Goal: Information Seeking & Learning: Learn about a topic

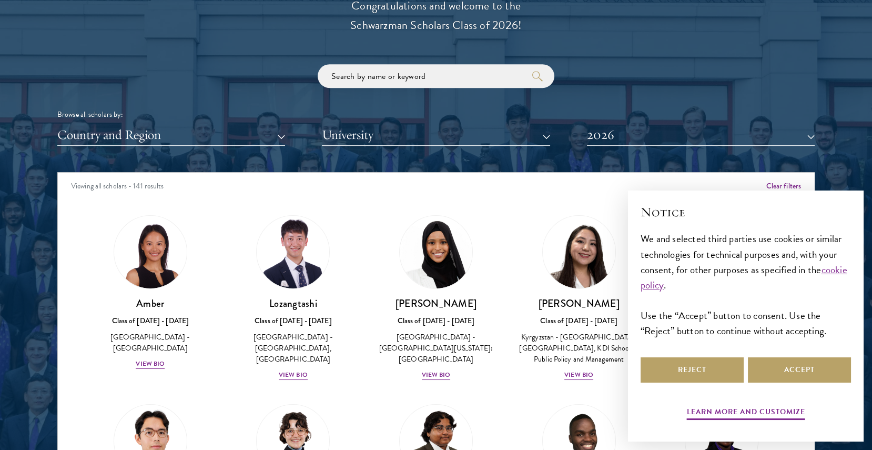
scroll to position [42, 0]
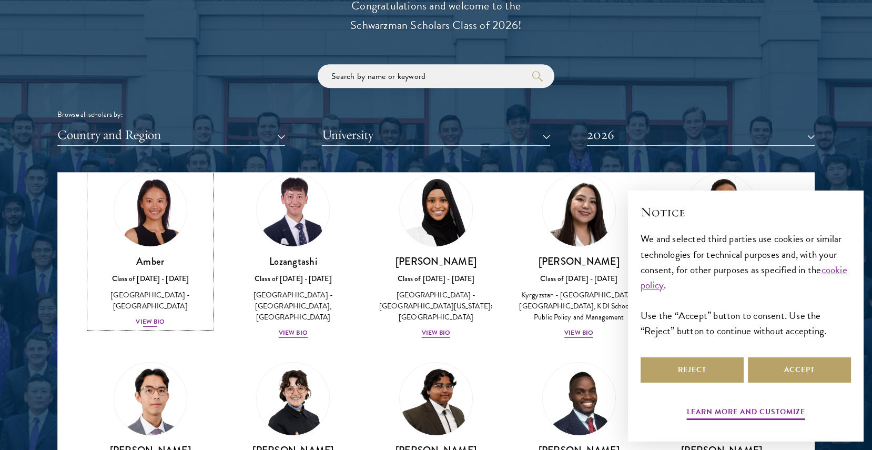
click at [147, 317] on div "View Bio" at bounding box center [150, 322] width 29 height 10
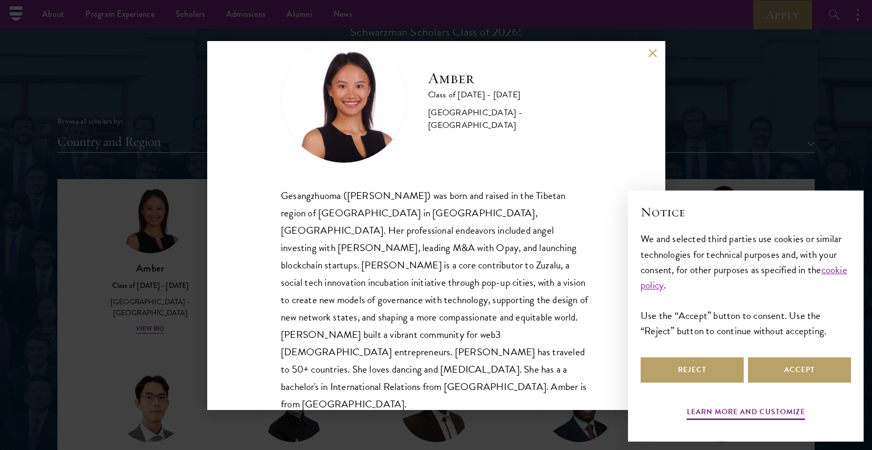
scroll to position [1216, 0]
click at [677, 171] on div "Amber Class of [DATE] - [DATE] [GEOGRAPHIC_DATA] - [GEOGRAPHIC_DATA] Gesangzhuo…" at bounding box center [436, 225] width 872 height 450
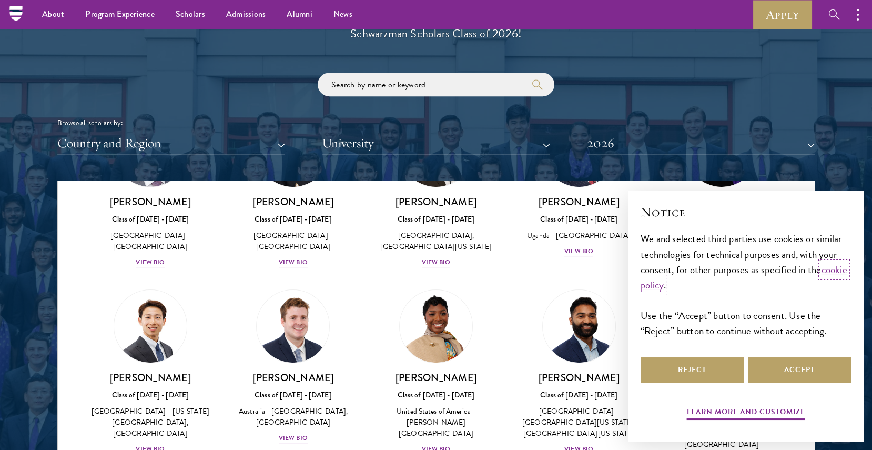
scroll to position [300, 0]
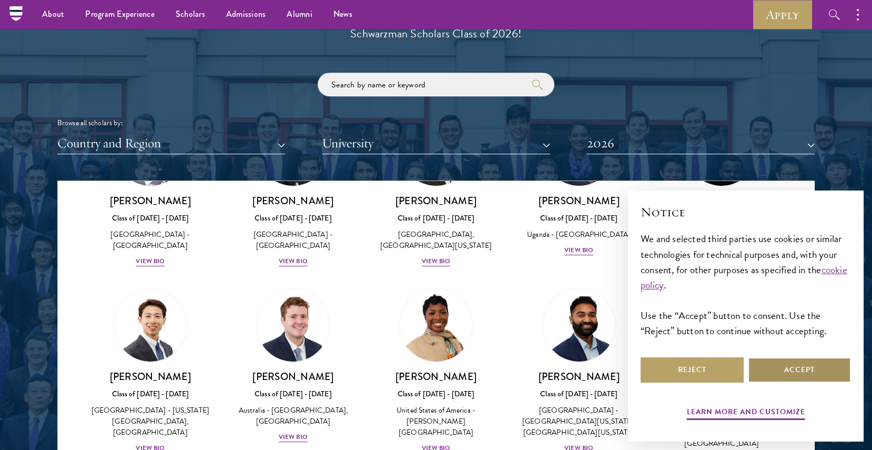
click at [773, 367] on button "Accept" at bounding box center [799, 369] width 103 height 25
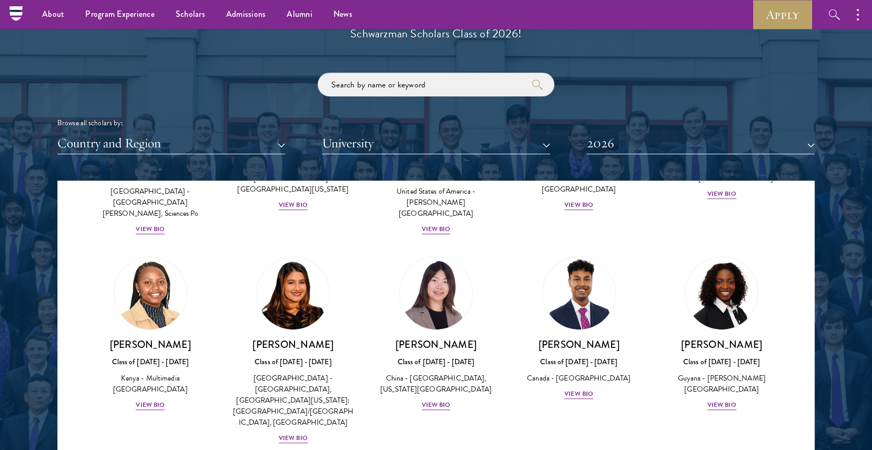
scroll to position [1491, 0]
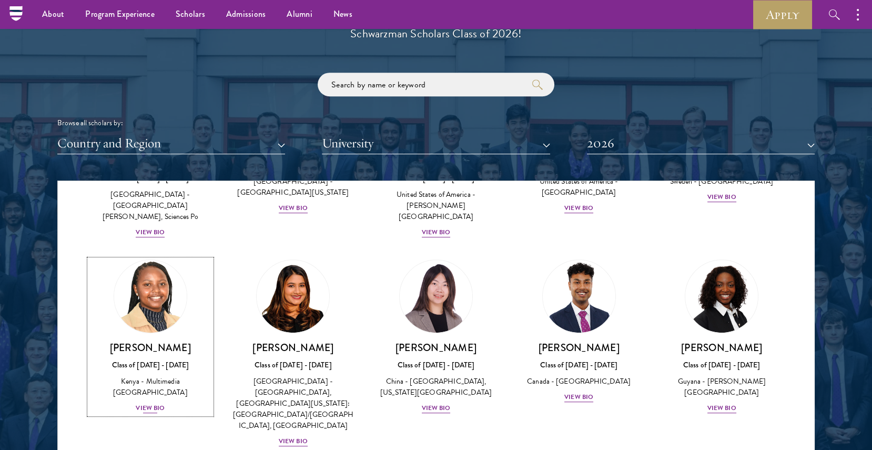
click at [156, 403] on div "View Bio" at bounding box center [150, 408] width 29 height 10
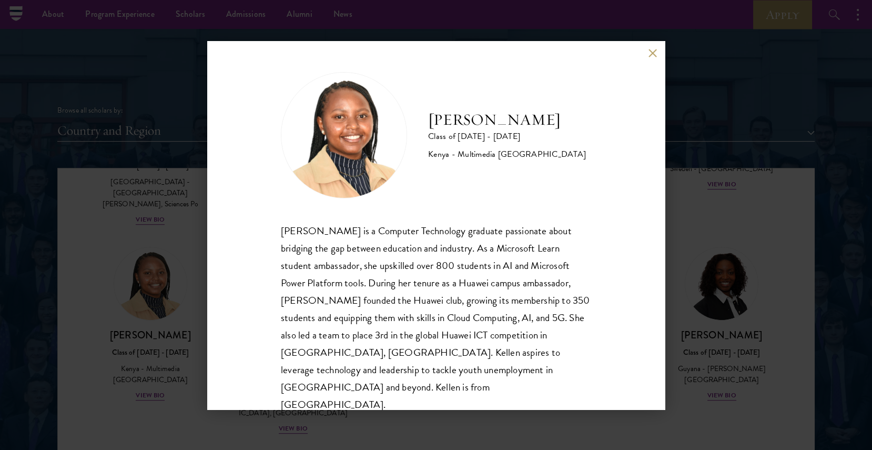
scroll to position [1227, 0]
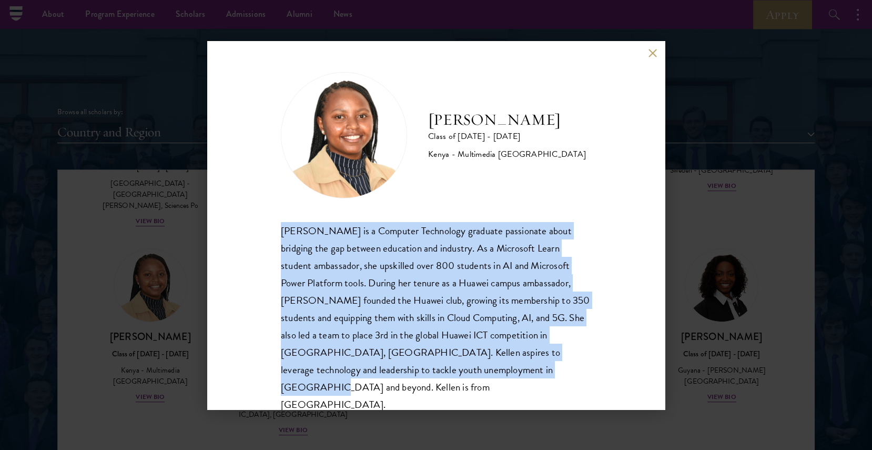
drag, startPoint x: 281, startPoint y: 227, endPoint x: 542, endPoint y: 374, distance: 299.1
click at [542, 374] on div "[PERSON_NAME] is a Computer Technology graduate passionate about bridging the g…" at bounding box center [436, 317] width 310 height 191
copy div "[PERSON_NAME] is a Computer Technology graduate passionate about bridging the g…"
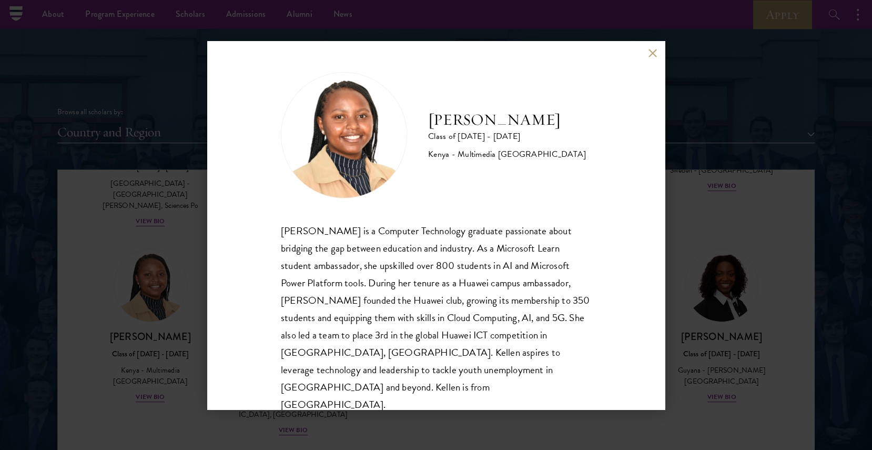
click at [161, 87] on div "[PERSON_NAME] Class of [DATE] - [DATE] [GEOGRAPHIC_DATA] - Multimedia [GEOGRAPH…" at bounding box center [436, 225] width 872 height 450
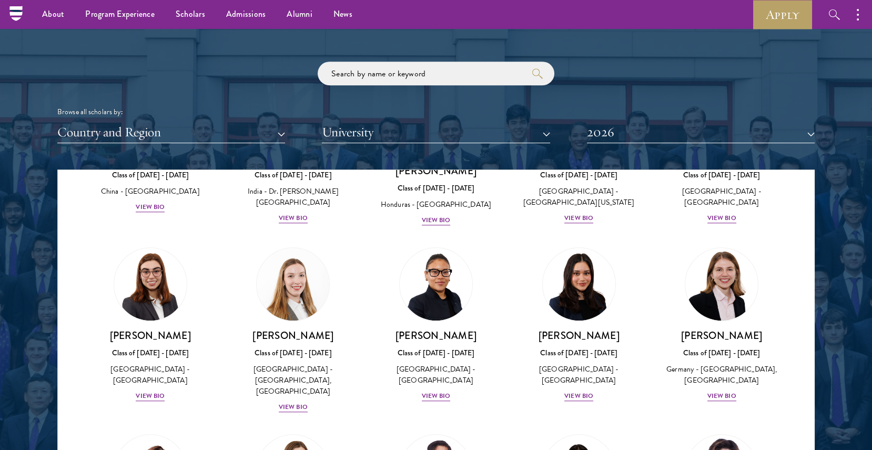
scroll to position [2263, 0]
click at [146, 391] on div "View Bio" at bounding box center [150, 396] width 29 height 10
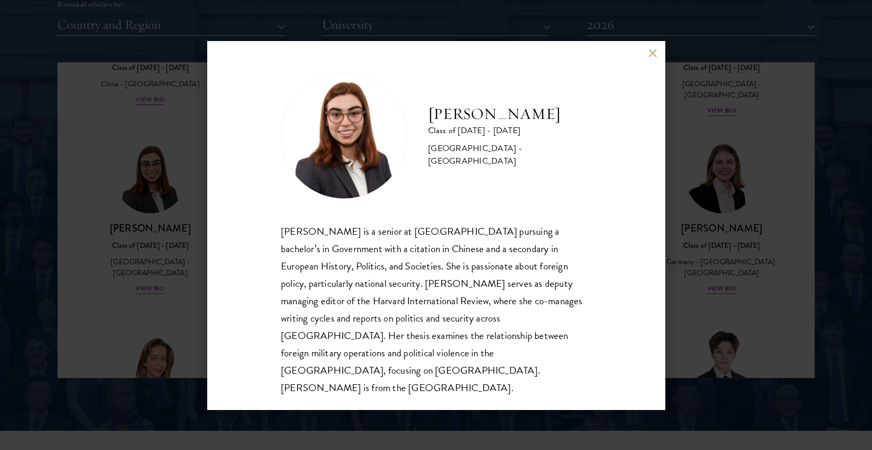
scroll to position [1336, 0]
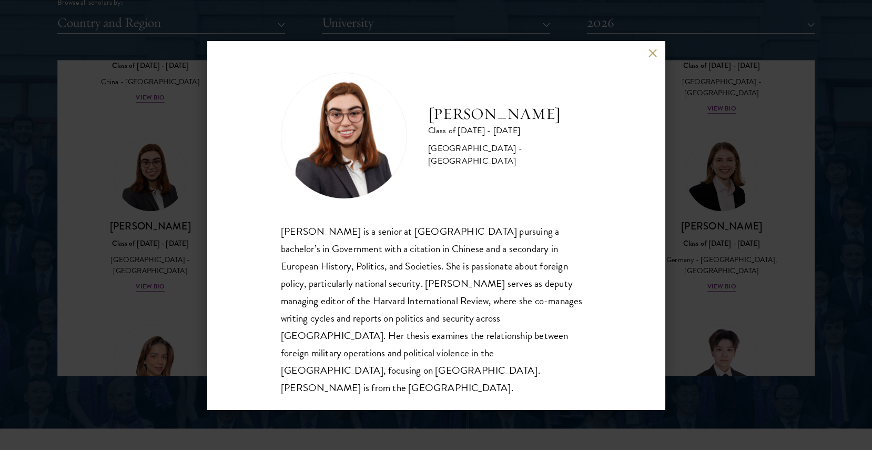
click at [715, 313] on div "[PERSON_NAME] Class of [DATE] - [DATE] [GEOGRAPHIC_DATA] - [GEOGRAPHIC_DATA] [P…" at bounding box center [436, 225] width 872 height 450
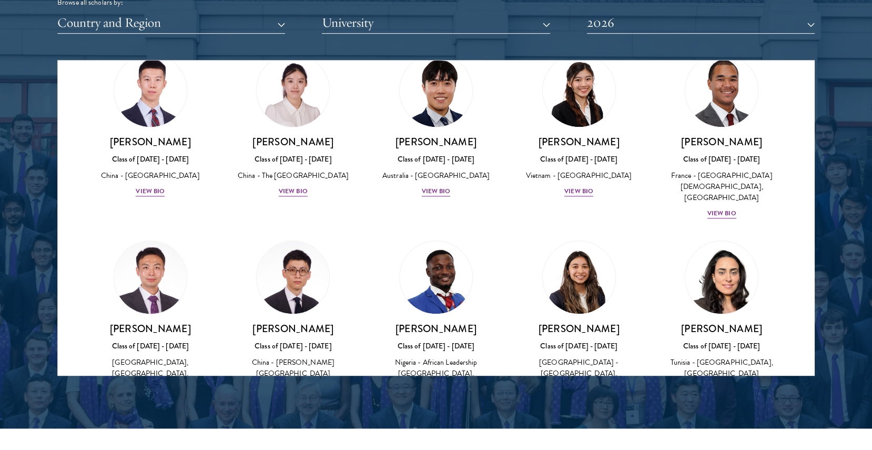
scroll to position [2914, 0]
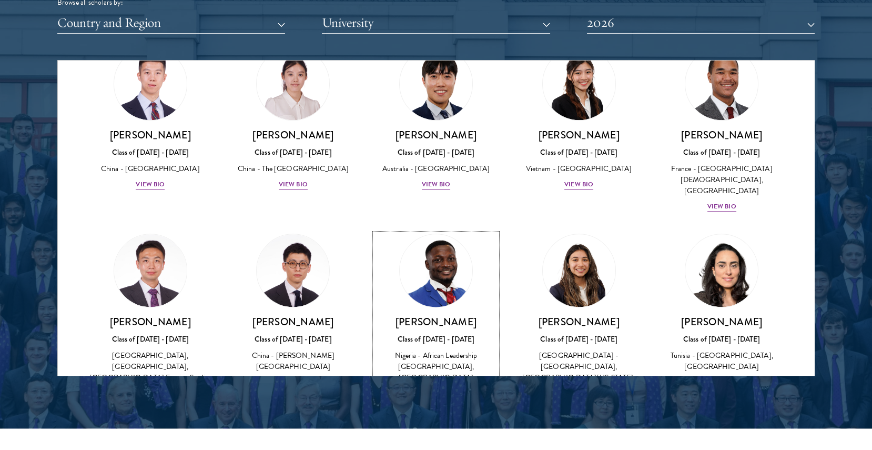
click at [435, 388] on div "View Bio" at bounding box center [436, 393] width 29 height 10
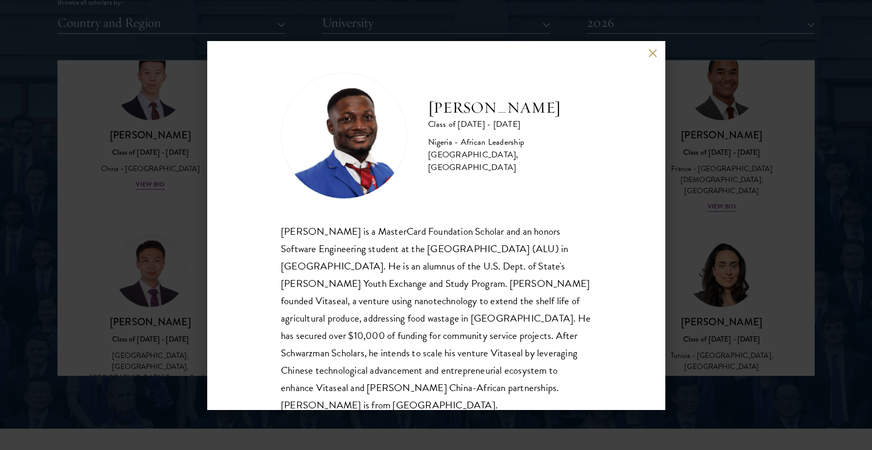
scroll to position [18, 0]
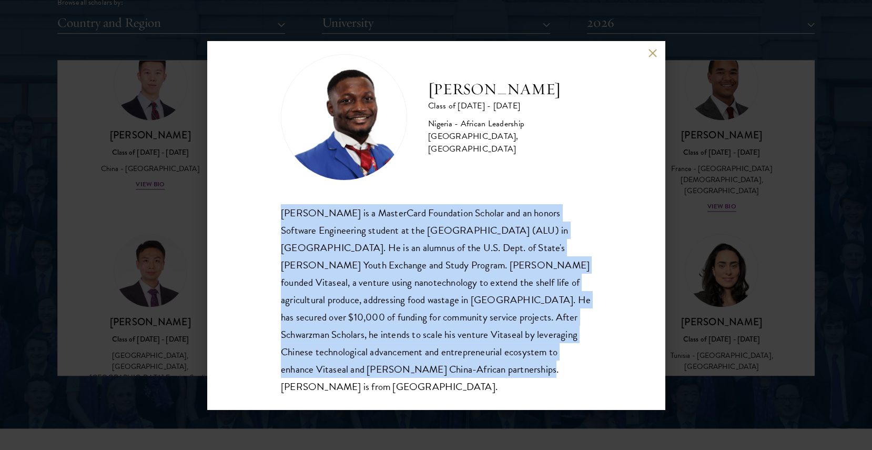
drag, startPoint x: 281, startPoint y: 211, endPoint x: 421, endPoint y: 375, distance: 215.6
click at [421, 375] on div "[PERSON_NAME] is a MasterCard Foundation Scholar and an honors Software Enginee…" at bounding box center [436, 299] width 310 height 191
copy div "[PERSON_NAME] is a MasterCard Foundation Scholar and an honors Software Enginee…"
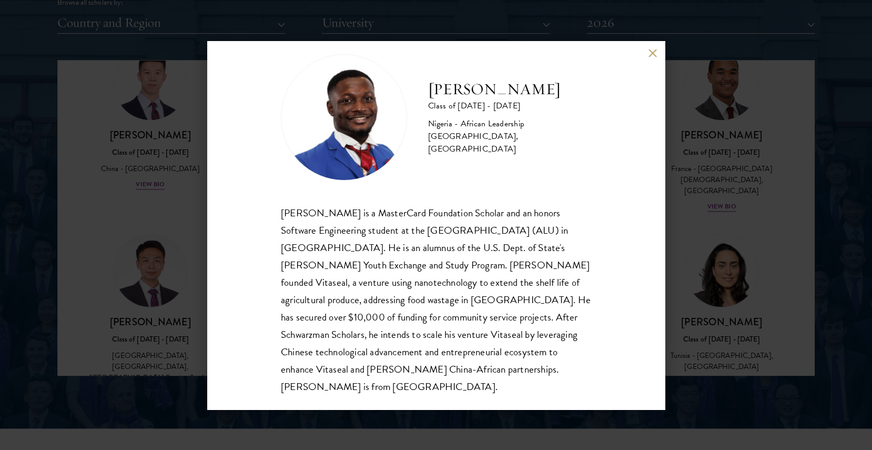
click at [720, 275] on div "[PERSON_NAME] Class of [DATE] - [DATE] [GEOGRAPHIC_DATA] - African Leadership […" at bounding box center [436, 225] width 872 height 450
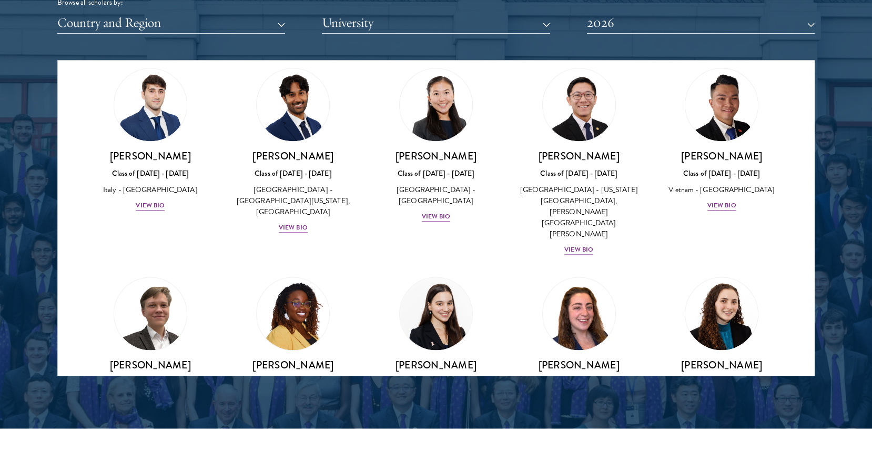
scroll to position [3645, 0]
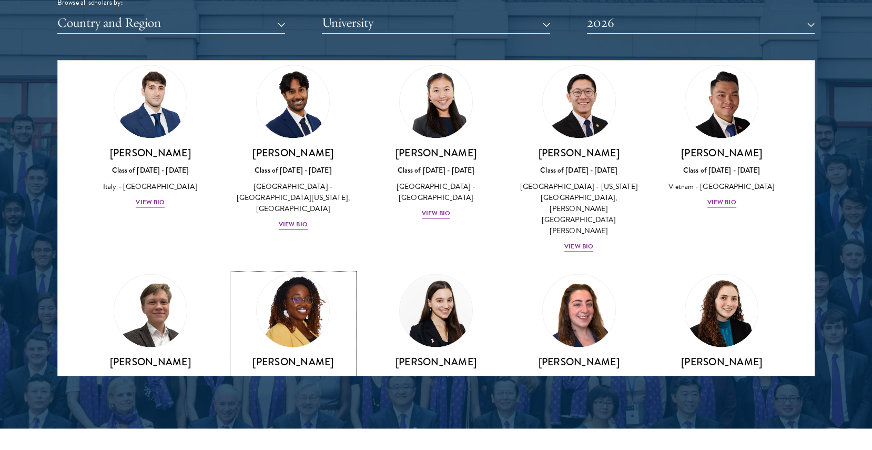
click at [285, 406] on div "View Bio" at bounding box center [293, 411] width 29 height 10
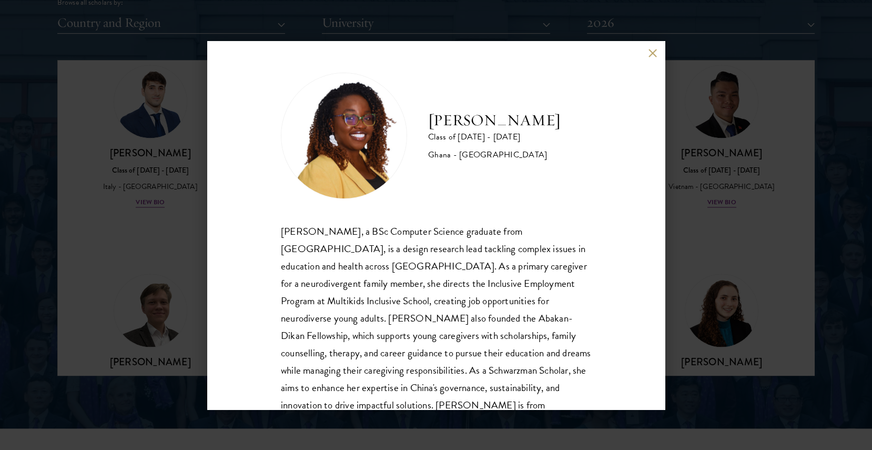
scroll to position [36, 0]
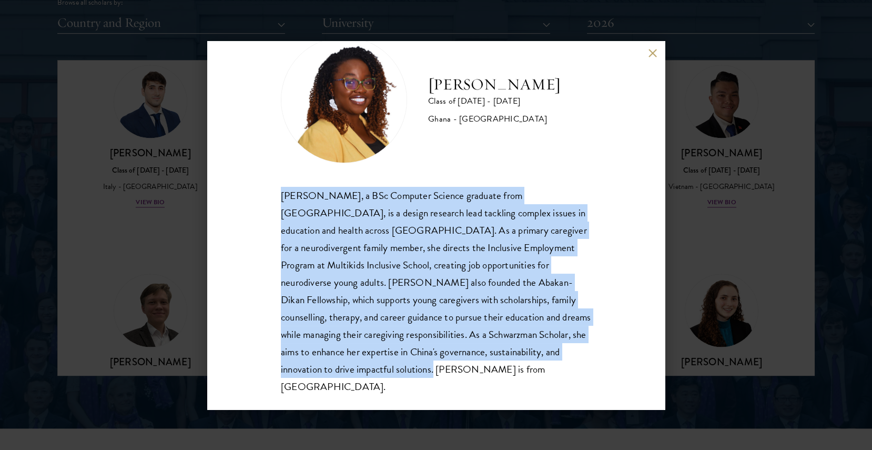
drag, startPoint x: 282, startPoint y: 191, endPoint x: 346, endPoint y: 401, distance: 218.6
click at [346, 401] on div "[PERSON_NAME] Class of [DATE] - [DATE] Ghana - [GEOGRAPHIC_DATA] [PERSON_NAME],…" at bounding box center [436, 225] width 458 height 368
copy div "[PERSON_NAME], a BSc Computer Science graduate from [GEOGRAPHIC_DATA], is a des…"
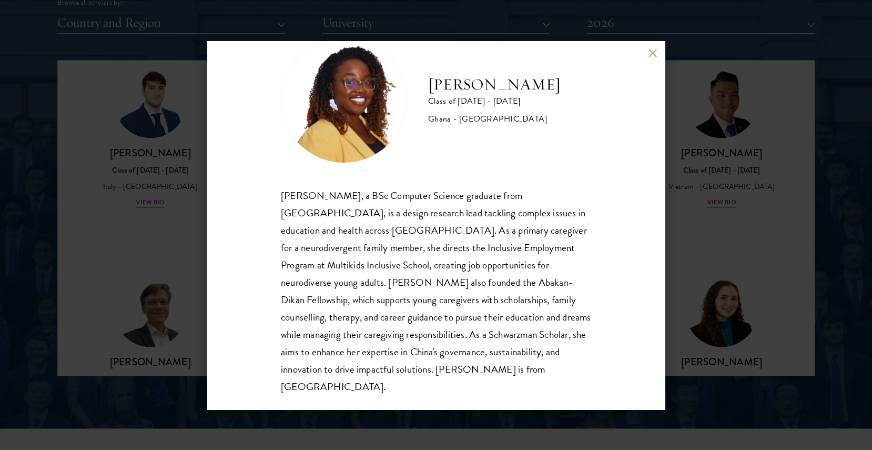
click at [704, 258] on div "[PERSON_NAME] Class of [DATE] - [DATE] Ghana - [GEOGRAPHIC_DATA] [PERSON_NAME],…" at bounding box center [436, 225] width 872 height 450
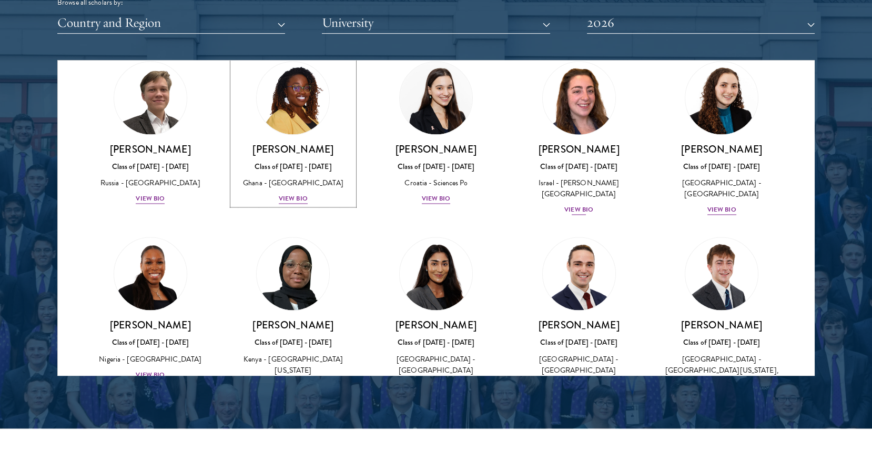
scroll to position [3876, 0]
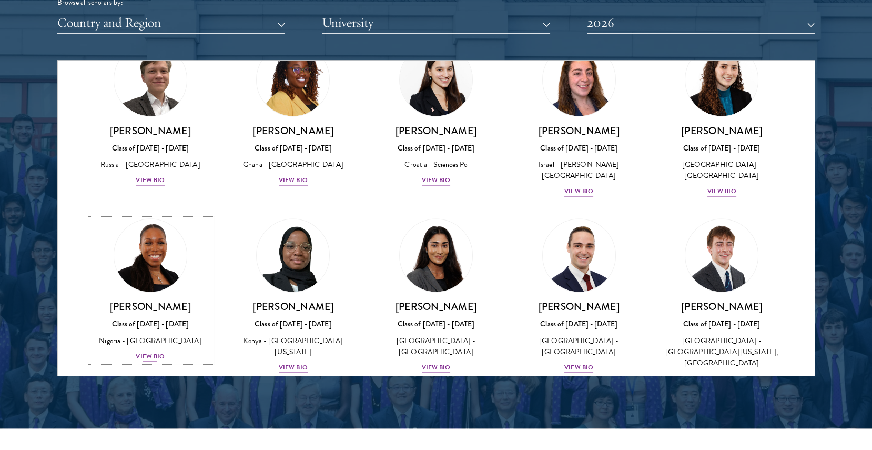
click at [156, 351] on div "View Bio" at bounding box center [150, 356] width 29 height 10
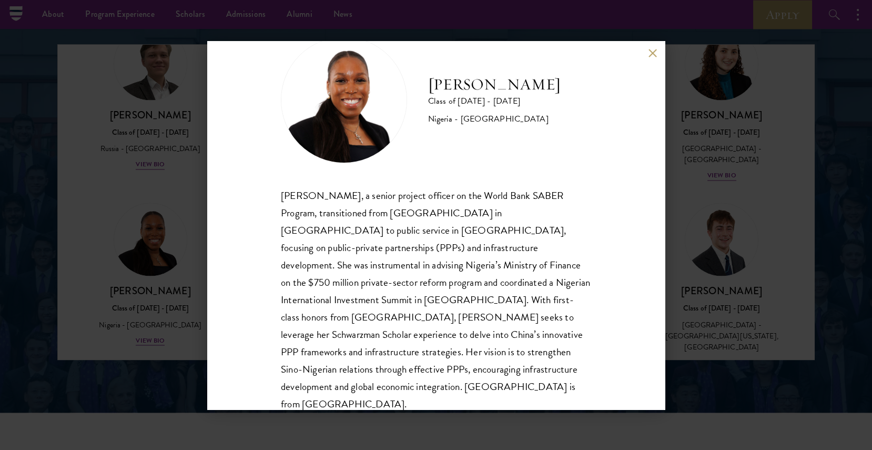
scroll to position [1352, 0]
click at [686, 255] on div "[PERSON_NAME] Class of [DATE] - [DATE] [GEOGRAPHIC_DATA] - [GEOGRAPHIC_DATA][PE…" at bounding box center [436, 225] width 872 height 450
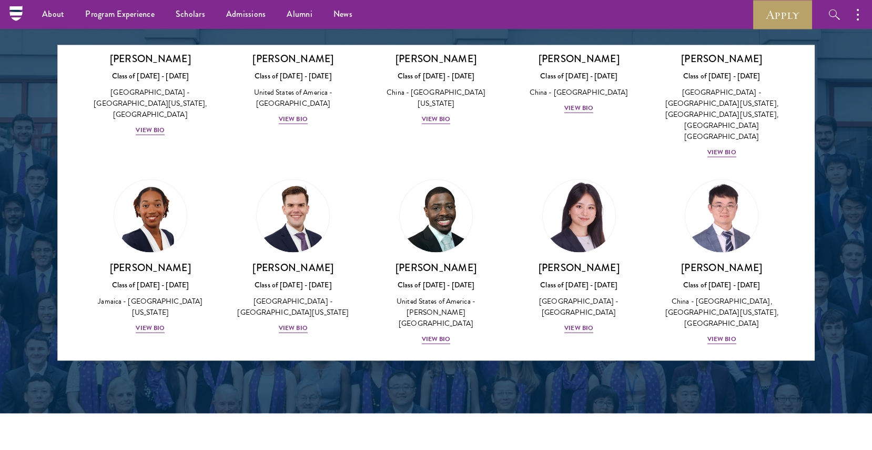
scroll to position [4856, 0]
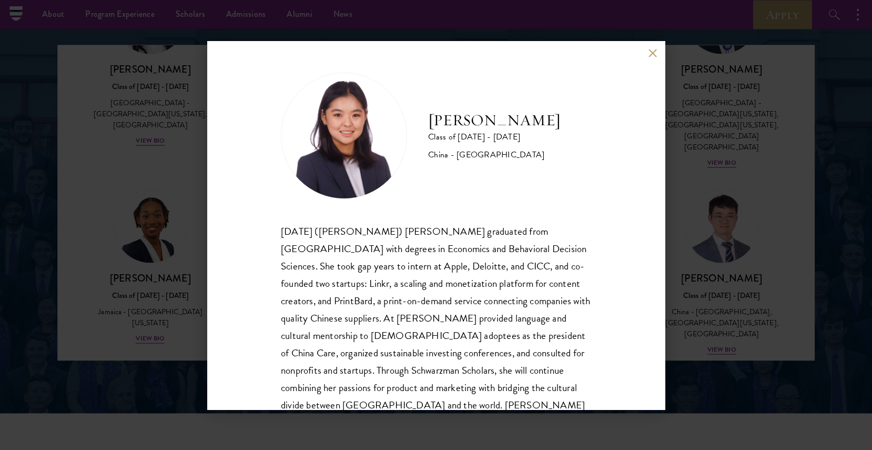
scroll to position [36, 0]
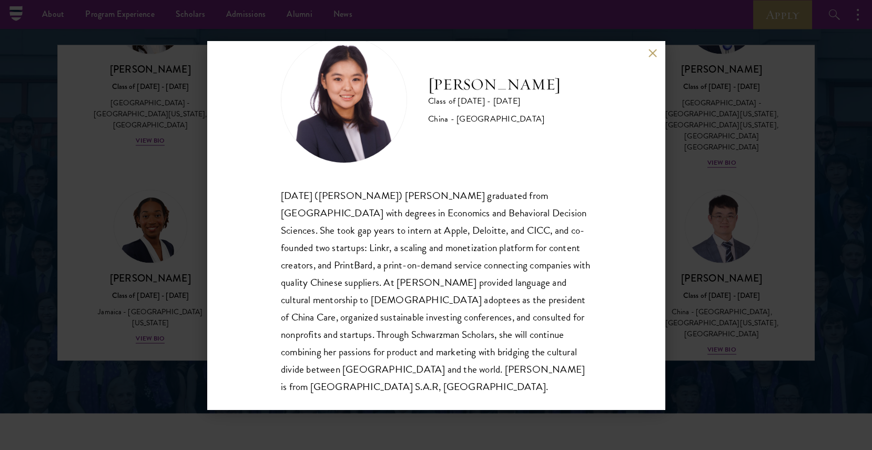
click at [651, 49] on button at bounding box center [652, 53] width 9 height 9
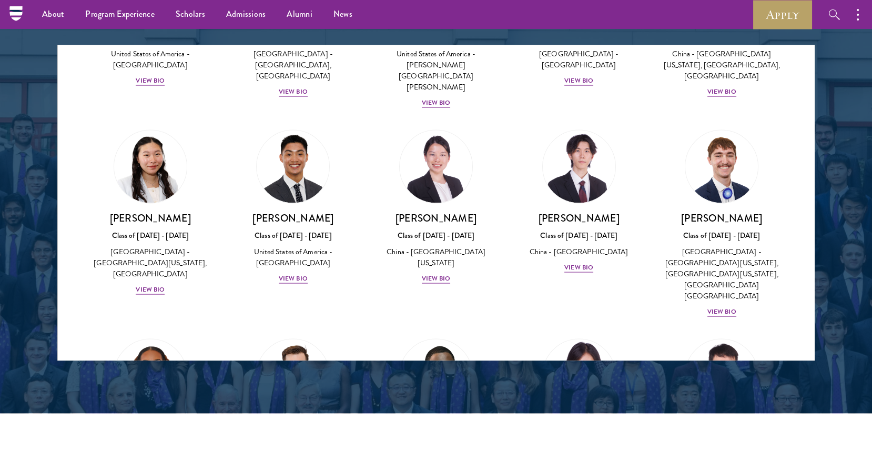
scroll to position [4707, 0]
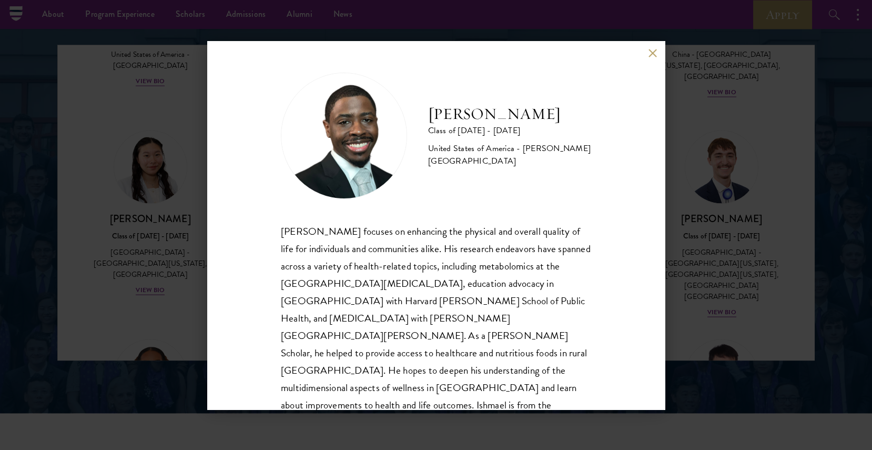
scroll to position [18, 0]
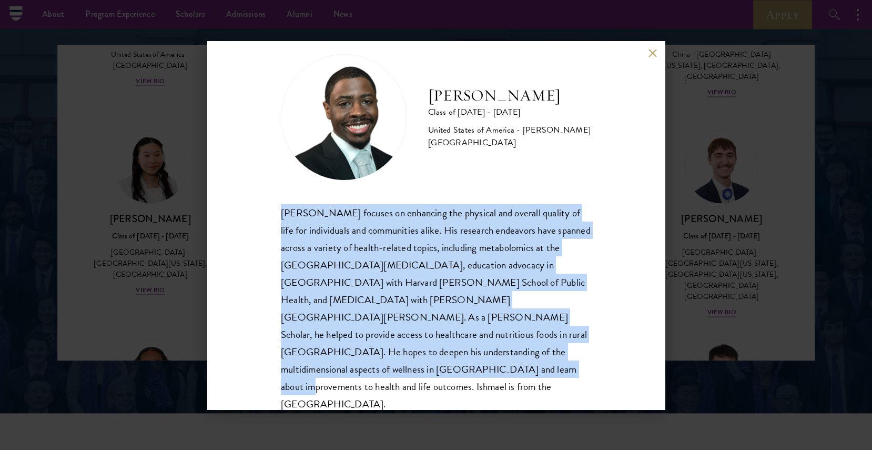
drag, startPoint x: 277, startPoint y: 208, endPoint x: 306, endPoint y: 388, distance: 182.1
click at [306, 388] on div "[PERSON_NAME] Class of [DATE] - [DATE] [GEOGRAPHIC_DATA] - [PERSON_NAME][GEOGRA…" at bounding box center [436, 225] width 458 height 368
copy div "[PERSON_NAME] focuses on enhancing the physical and overall quality of life for…"
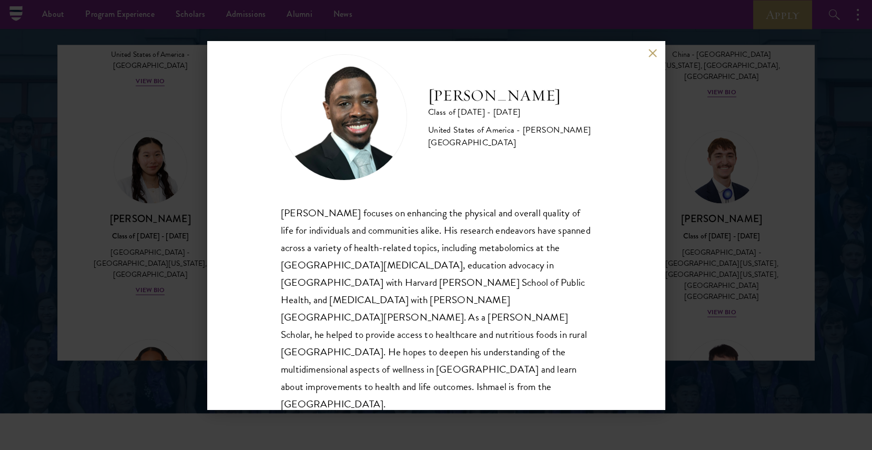
click at [724, 247] on div "[PERSON_NAME] Class of [DATE] - [DATE] [GEOGRAPHIC_DATA] - [PERSON_NAME][GEOGRA…" at bounding box center [436, 225] width 872 height 450
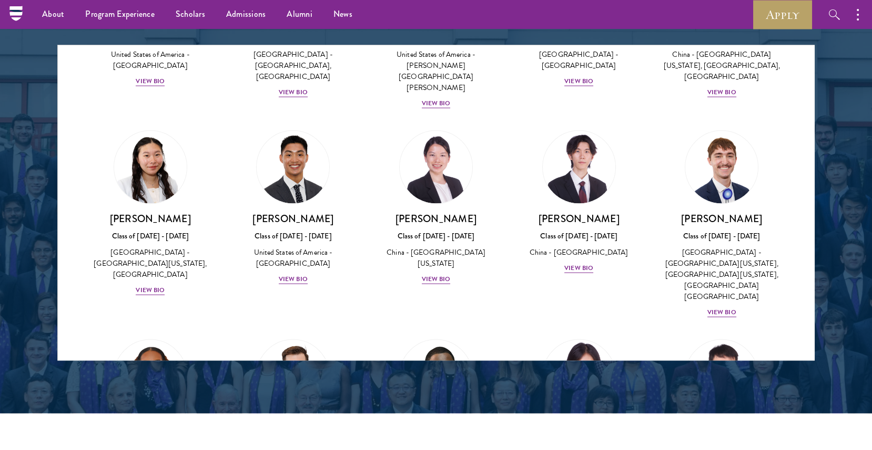
scroll to position [4770, 0]
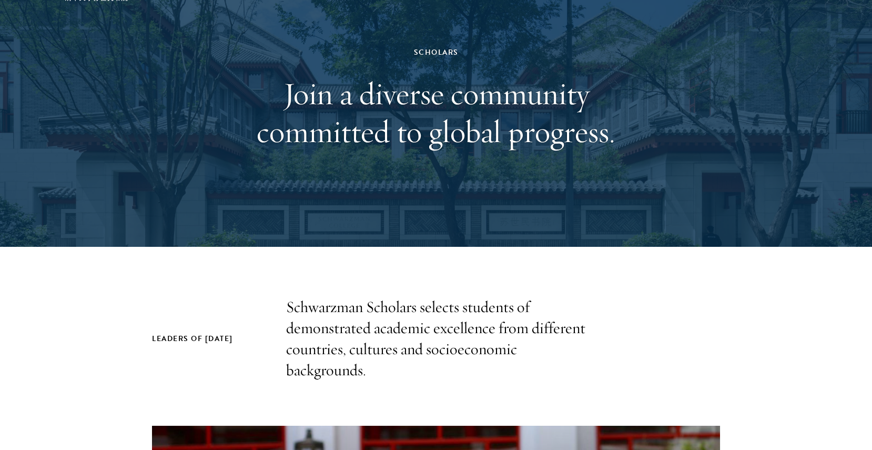
scroll to position [0, 0]
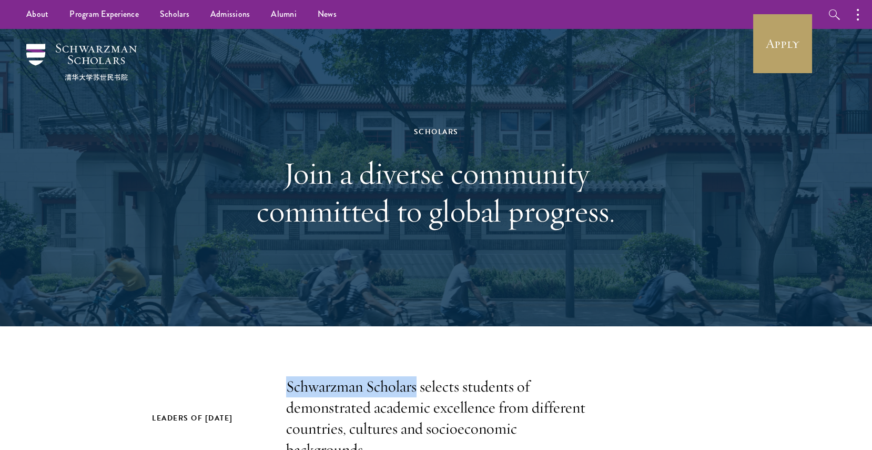
drag, startPoint x: 285, startPoint y: 381, endPoint x: 414, endPoint y: 387, distance: 129.5
click at [414, 387] on div "Leaders of [DATE] Schwarzman Scholars selects students of demonstrated academic…" at bounding box center [436, 418] width 568 height 84
copy p "Schwarzman Scholars"
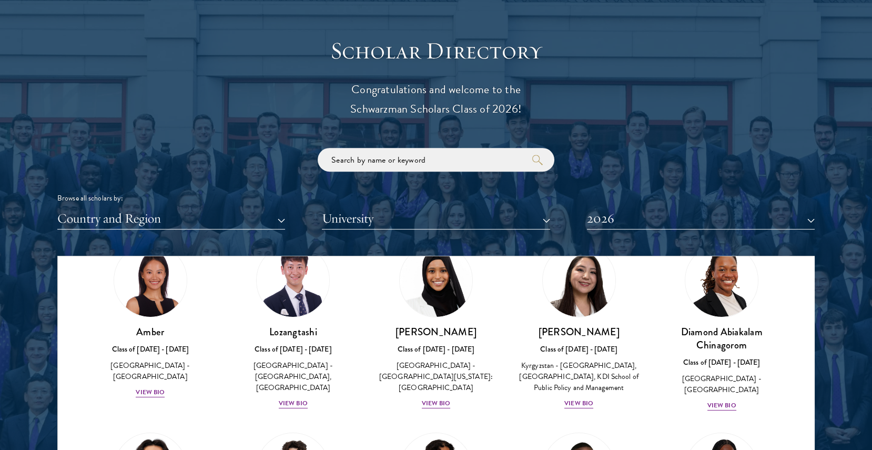
scroll to position [1148, 0]
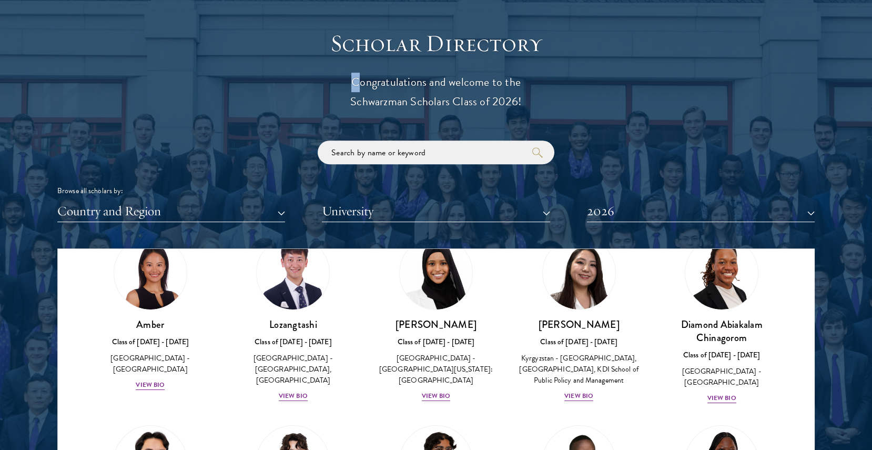
click at [359, 79] on p "Congratulations and welcome to the Schwarzman Scholars Class of 2026!" at bounding box center [436, 92] width 326 height 39
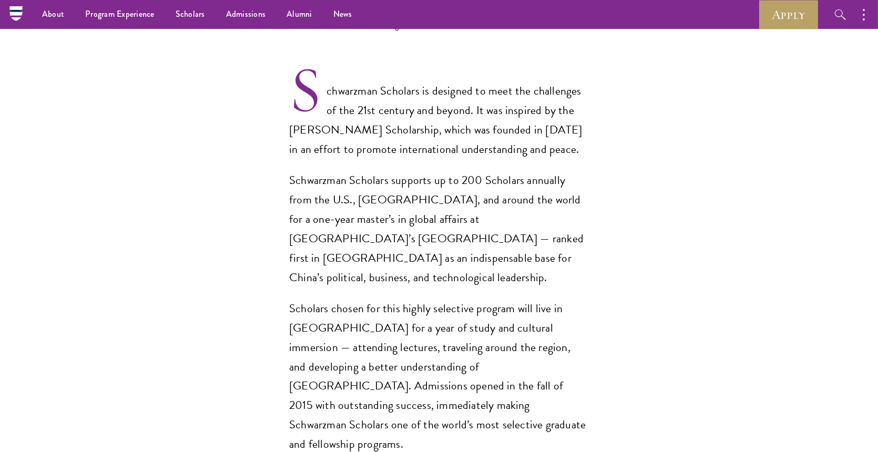
scroll to position [724, 0]
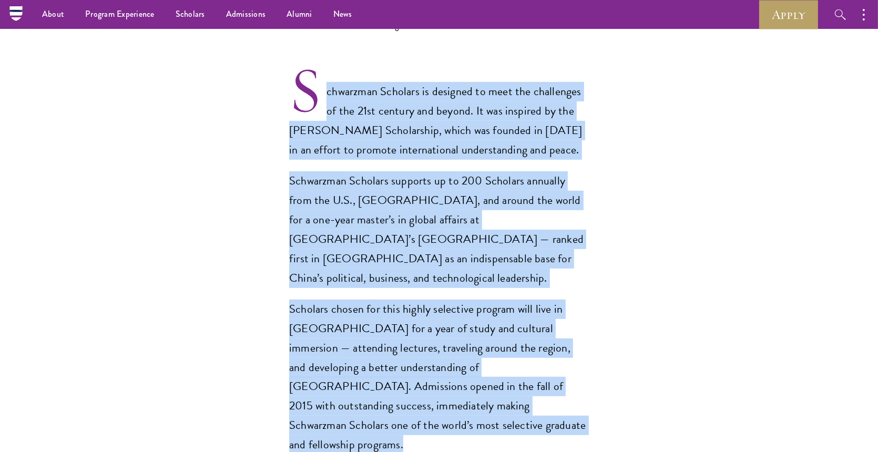
drag, startPoint x: 283, startPoint y: 54, endPoint x: 383, endPoint y: 417, distance: 377.1
click at [383, 417] on section "Opportunity in China Gain firsthand experience in China, one of the world's mos…" at bounding box center [439, 335] width 878 height 1367
copy section "chwarzman Scholars is designed to meet the challenges of the 21st century and b…"
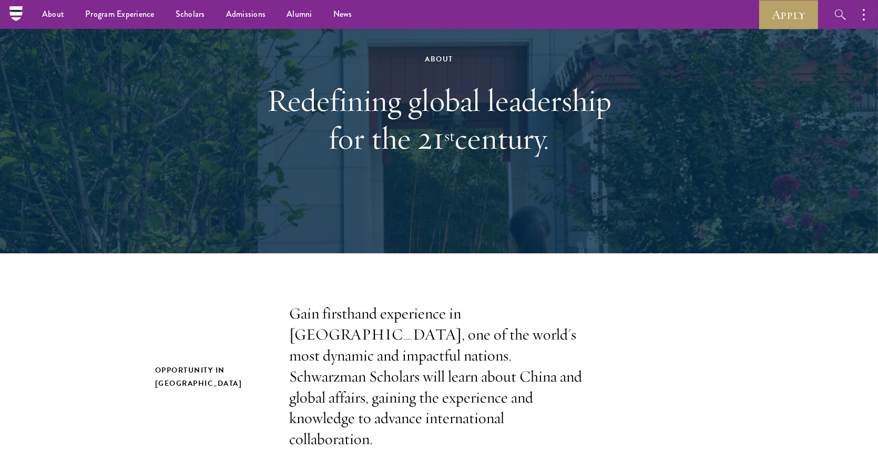
scroll to position [0, 0]
